Goal: Task Accomplishment & Management: Manage account settings

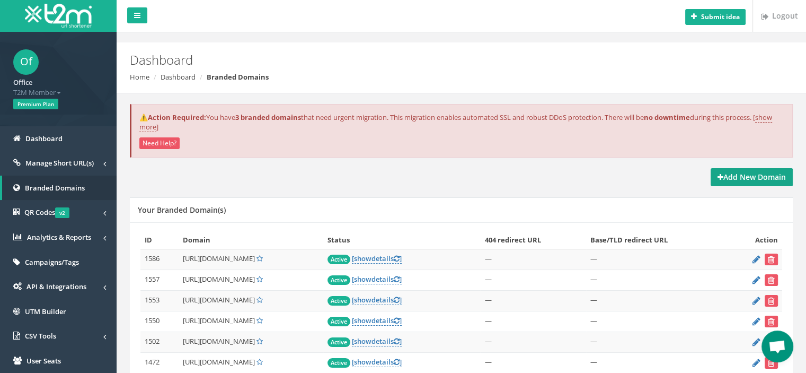
click at [724, 177] on strong "Add New Domain" at bounding box center [752, 177] width 68 height 10
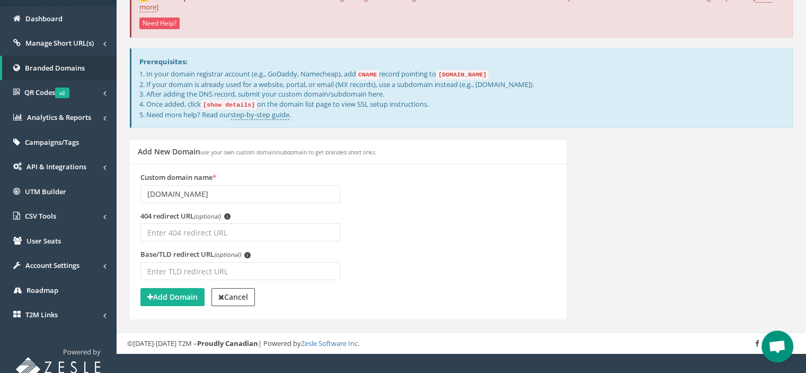
scroll to position [128, 0]
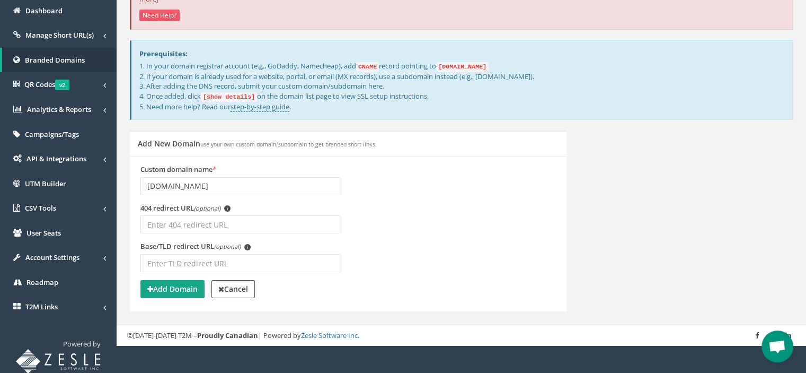
type input "[DOMAIN_NAME]"
click at [172, 287] on strong "Add Domain" at bounding box center [172, 289] width 50 height 10
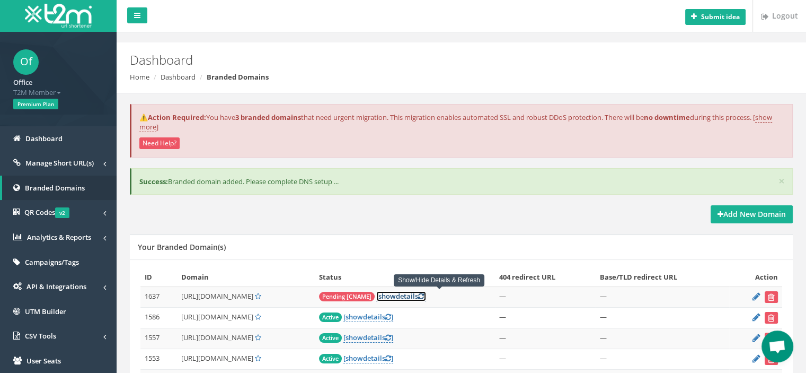
click at [426, 294] on link "[ show details ]" at bounding box center [401, 296] width 50 height 10
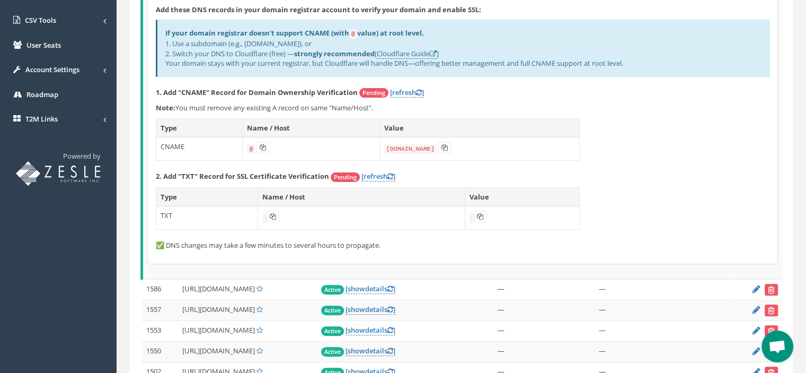
scroll to position [318, 0]
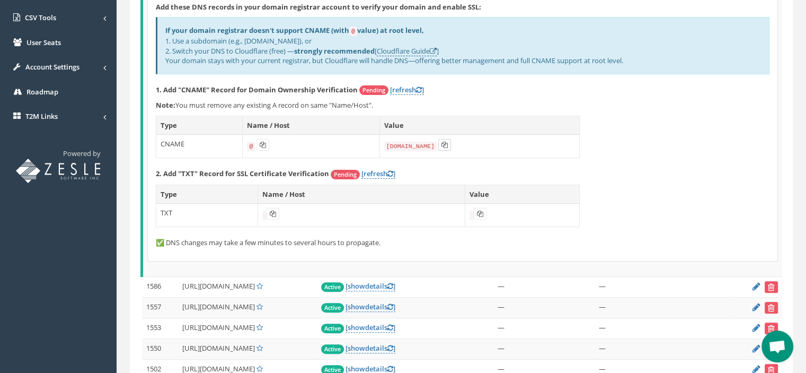
click at [439, 144] on button at bounding box center [444, 145] width 13 height 12
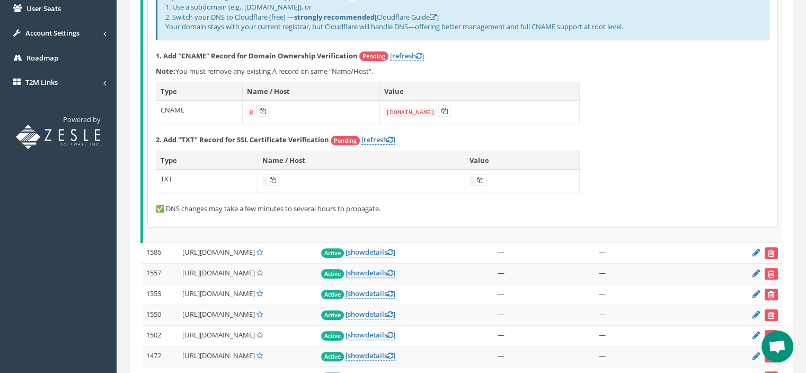
scroll to position [371, 0]
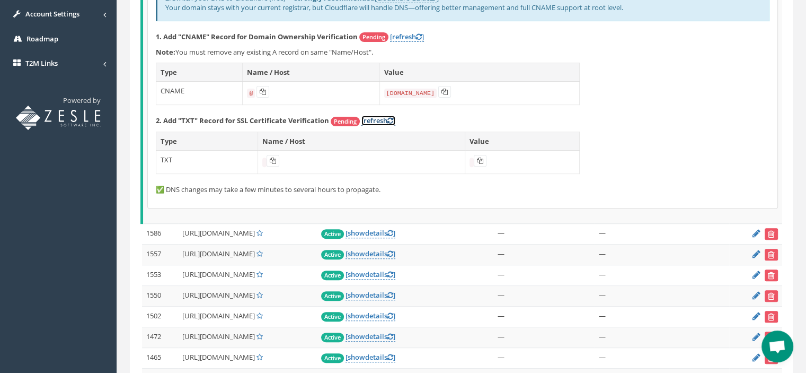
click at [386, 116] on link "[refresh ]" at bounding box center [379, 121] width 34 height 10
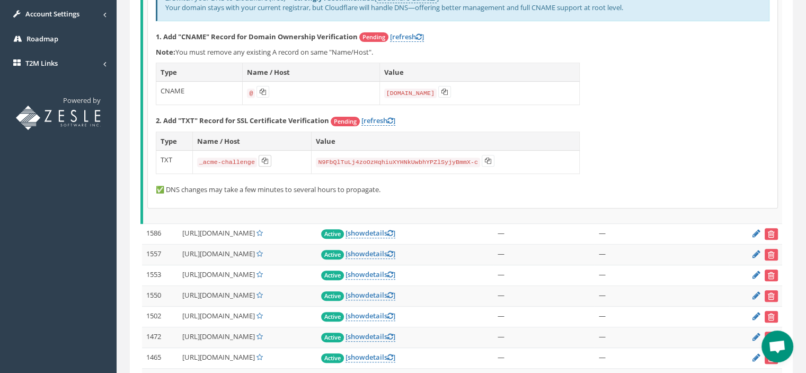
click at [262, 158] on icon at bounding box center [265, 160] width 6 height 6
click at [482, 159] on button at bounding box center [488, 161] width 13 height 12
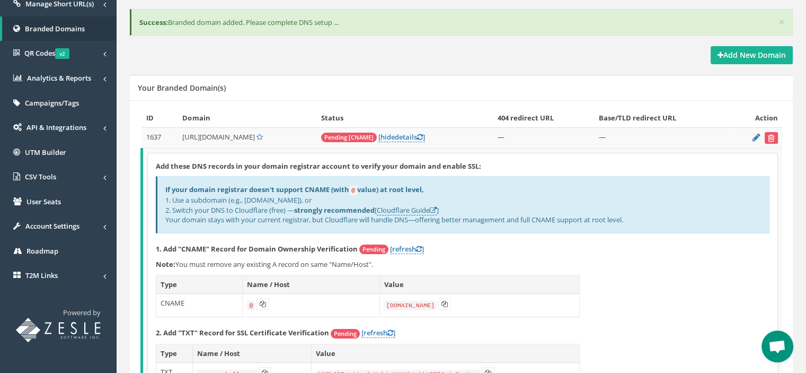
scroll to position [159, 0]
click at [425, 134] on link "[ hide details ]" at bounding box center [401, 137] width 47 height 10
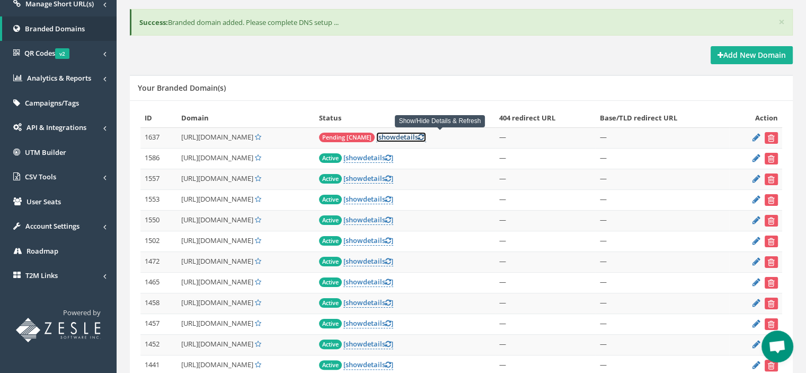
click at [426, 135] on link "[ show details ]" at bounding box center [401, 137] width 50 height 10
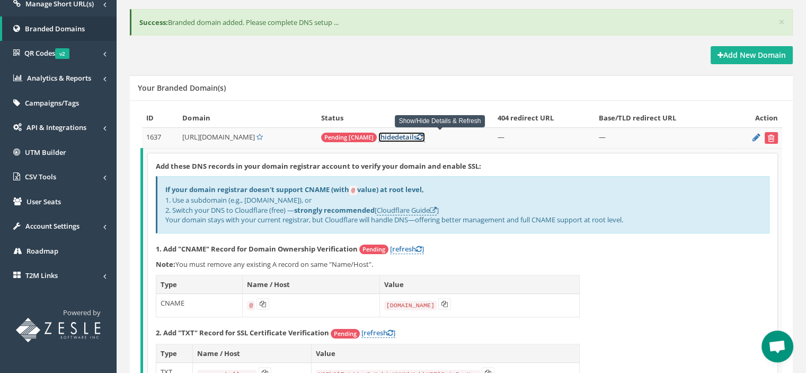
click at [425, 135] on link "[ hide details ]" at bounding box center [401, 137] width 47 height 10
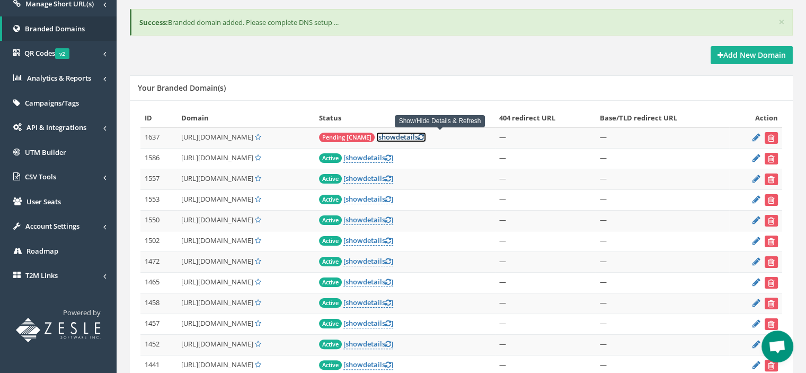
click at [424, 136] on icon at bounding box center [421, 137] width 6 height 7
